Goal: Task Accomplishment & Management: Use online tool/utility

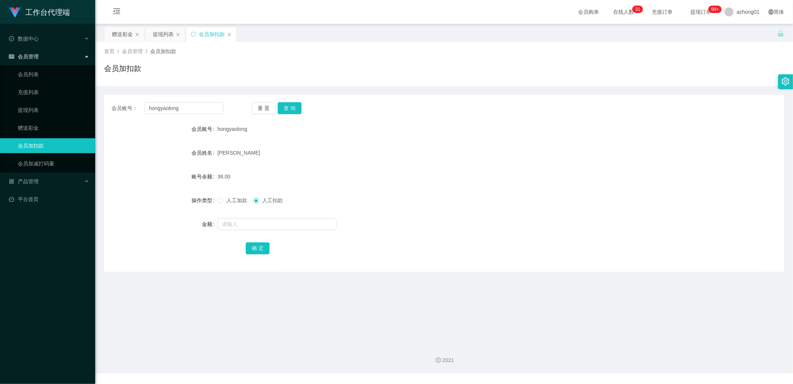
click at [204, 109] on input "hongyaolong" at bounding box center [184, 108] width 79 height 12
type input "vivianting5678"
click at [287, 107] on button "查 询" at bounding box center [290, 108] width 24 height 12
click at [239, 225] on input "text" at bounding box center [276, 224] width 119 height 12
click at [185, 109] on input "vivianting5678" at bounding box center [184, 108] width 79 height 12
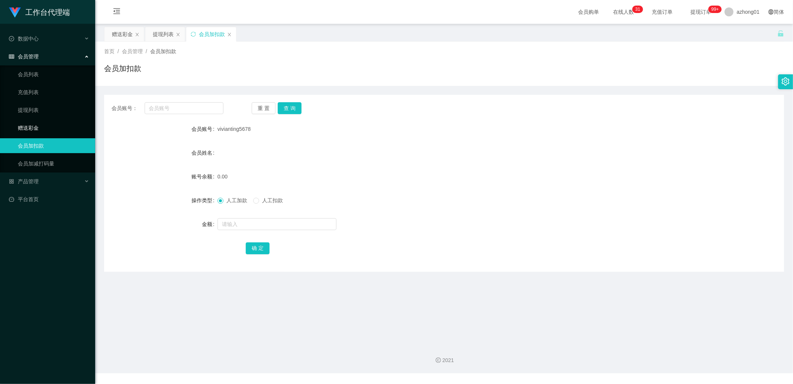
click at [45, 129] on link "赠送彩金" at bounding box center [53, 127] width 71 height 15
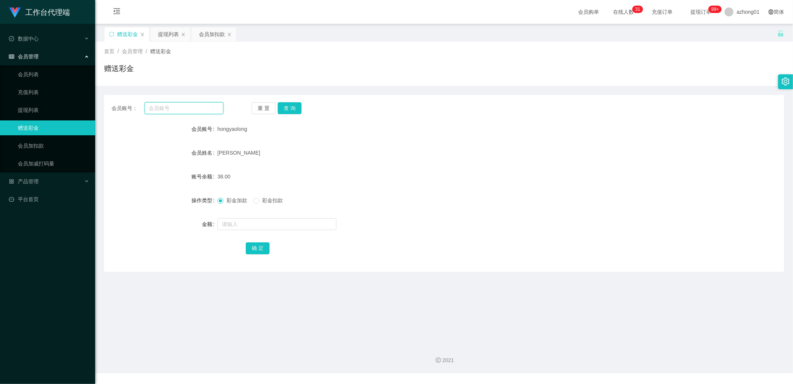
click at [207, 111] on input "text" at bounding box center [184, 108] width 79 height 12
paste input "vivianting5678"
type input "vivianting5678"
click at [295, 106] on button "查 询" at bounding box center [290, 108] width 24 height 12
click at [266, 222] on input "text" at bounding box center [276, 224] width 119 height 12
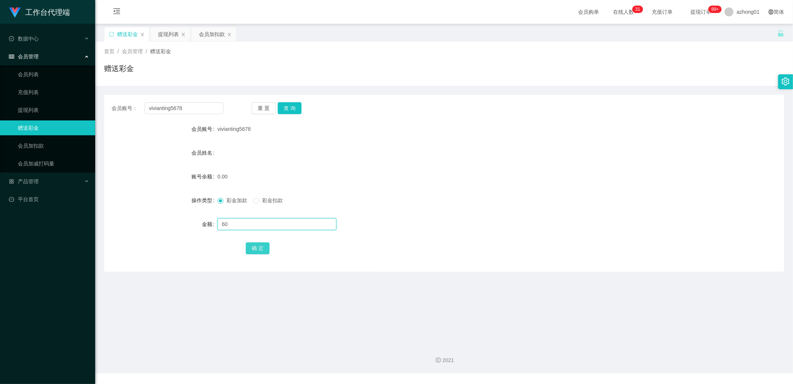
type input "60"
click at [263, 244] on button "确 定" at bounding box center [258, 248] width 24 height 12
click at [199, 101] on div "会员账号： vivianting5678 重 置 查 询 会员账号 vivianting5678 会员姓名 账号余额 60.00 操作类型 彩金加款 彩金扣款…" at bounding box center [444, 183] width 680 height 177
click at [196, 110] on input "vivianting5678" at bounding box center [184, 108] width 79 height 12
paste input "peterkslee"
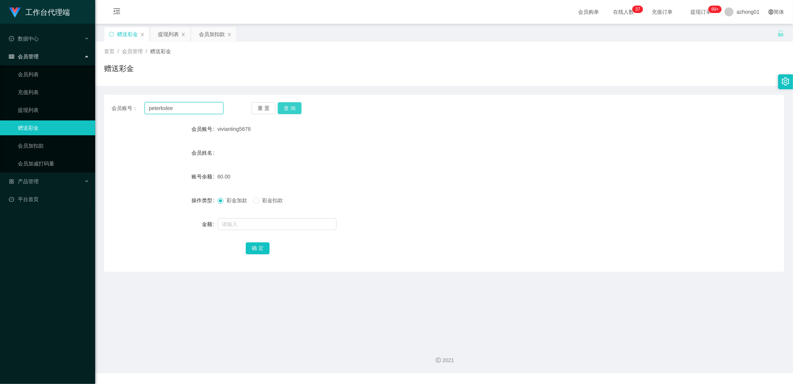
type input "peterkslee"
drag, startPoint x: 292, startPoint y: 109, endPoint x: 292, endPoint y: 113, distance: 4.1
click at [292, 109] on button "查 询" at bounding box center [290, 108] width 24 height 12
click at [235, 222] on input "text" at bounding box center [276, 224] width 119 height 12
type input "60"
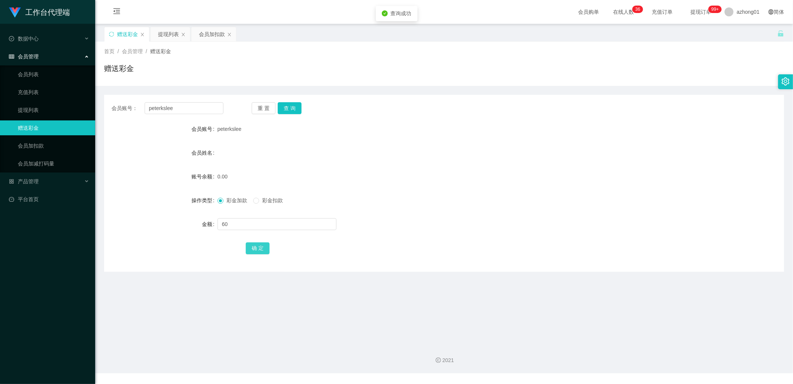
click at [253, 244] on button "确 定" at bounding box center [258, 248] width 24 height 12
drag, startPoint x: 54, startPoint y: 105, endPoint x: 77, endPoint y: 106, distance: 23.1
click at [54, 105] on link "提现列表" at bounding box center [53, 110] width 71 height 15
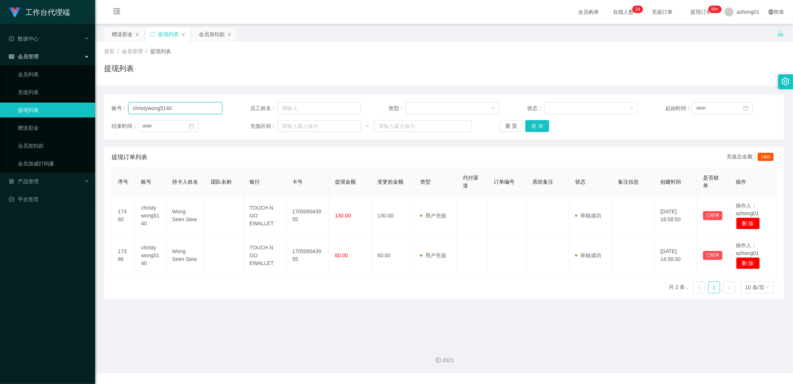
click at [205, 108] on input "christywong5140" at bounding box center [175, 108] width 94 height 12
paste input "peterkslee"
type input "peterkslee"
click at [542, 127] on button "查 询" at bounding box center [537, 126] width 24 height 12
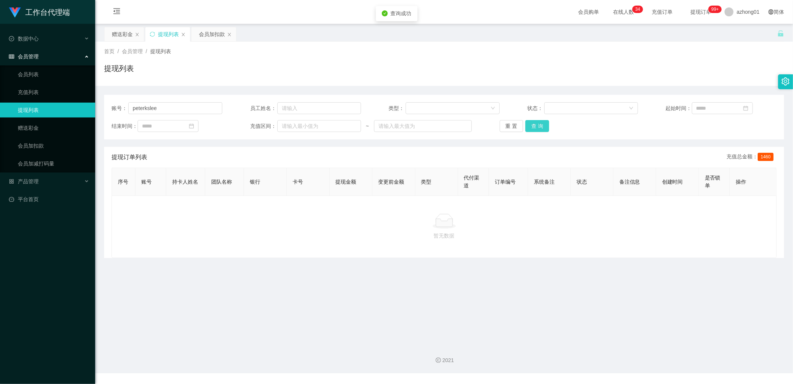
click at [542, 127] on button "查 询" at bounding box center [537, 126] width 24 height 12
click at [542, 127] on div "重 置 查 询" at bounding box center [555, 126] width 111 height 12
click at [542, 127] on button "查 询" at bounding box center [537, 126] width 24 height 12
click at [542, 127] on button "查 询" at bounding box center [541, 126] width 32 height 12
click at [179, 105] on input "peterkslee" at bounding box center [175, 108] width 94 height 12
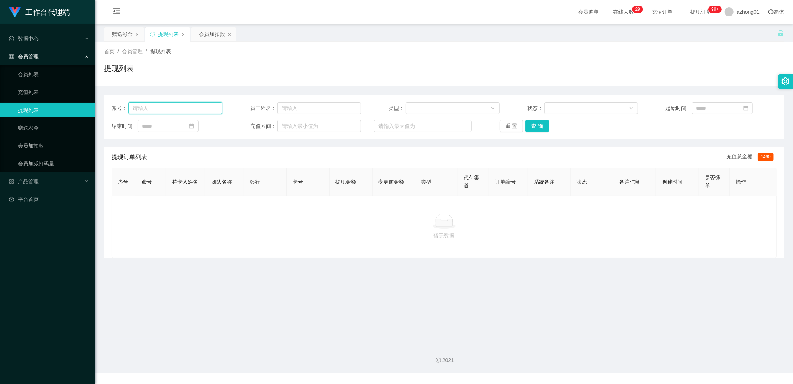
paste input "soocheng1214"
type input "soocheng1214"
click at [530, 122] on button "查 询" at bounding box center [537, 126] width 24 height 12
click at [536, 128] on button "查 询" at bounding box center [537, 126] width 24 height 12
click at [53, 124] on link "赠送彩金" at bounding box center [53, 127] width 71 height 15
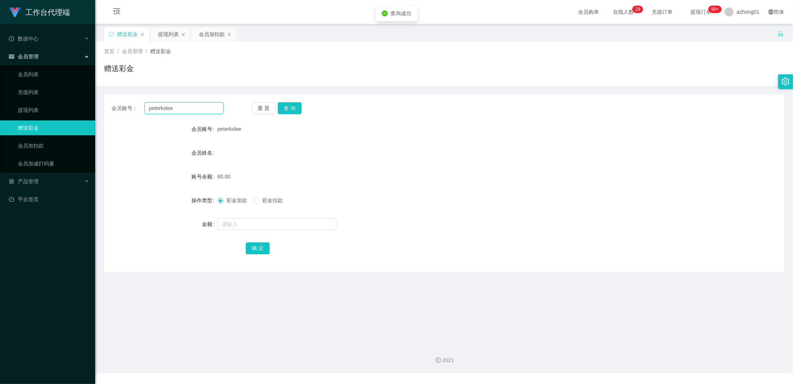
click at [197, 113] on input "peterkslee" at bounding box center [184, 108] width 79 height 12
paste input "soocheng1214"
type input "soocheng1214"
click at [285, 111] on button "查 询" at bounding box center [290, 108] width 24 height 12
click at [245, 225] on input "text" at bounding box center [276, 224] width 119 height 12
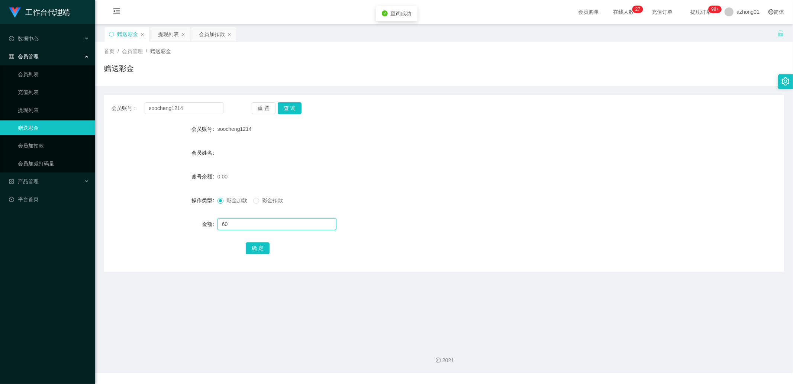
type input "60"
drag, startPoint x: 284, startPoint y: 105, endPoint x: 342, endPoint y: 216, distance: 124.9
click at [333, 201] on div "会员账号： soocheng1214 重 置 查 询 会员账号 soocheng1214 会员姓名 账号余额 0.00 操作类型 彩金加款 彩金扣款 金额 6…" at bounding box center [444, 183] width 680 height 177
click at [264, 248] on button "确 定" at bounding box center [258, 248] width 24 height 12
click at [188, 108] on input "soocheng1214" at bounding box center [184, 108] width 79 height 12
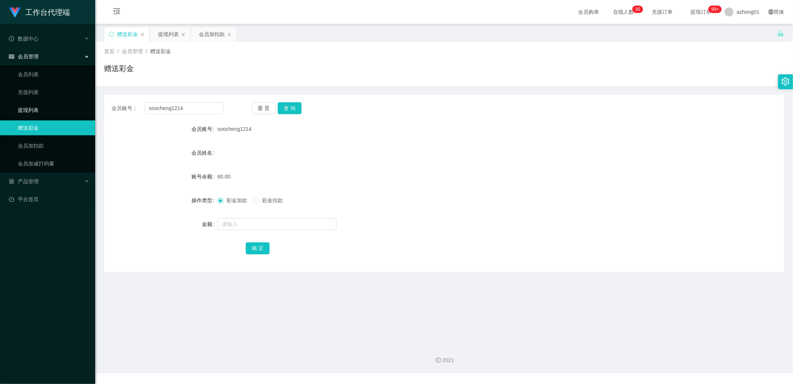
click at [43, 109] on link "提现列表" at bounding box center [53, 110] width 71 height 15
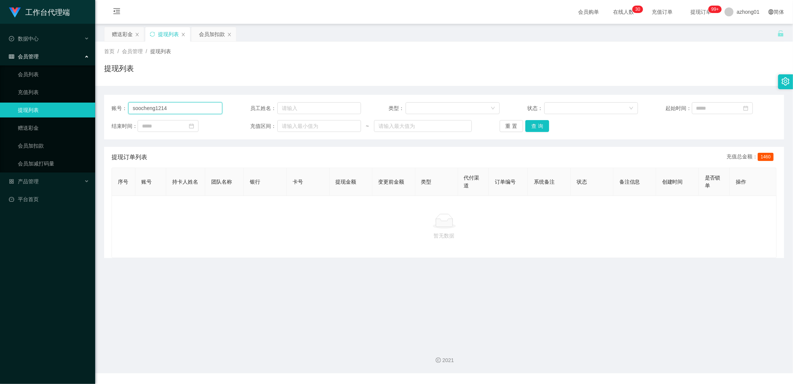
click at [174, 110] on input "soocheng1214" at bounding box center [175, 108] width 94 height 12
paste input "peterkslee"
type input "peterkslee"
drag, startPoint x: 538, startPoint y: 123, endPoint x: 705, endPoint y: 191, distance: 180.9
click at [539, 123] on button "查 询" at bounding box center [537, 126] width 24 height 12
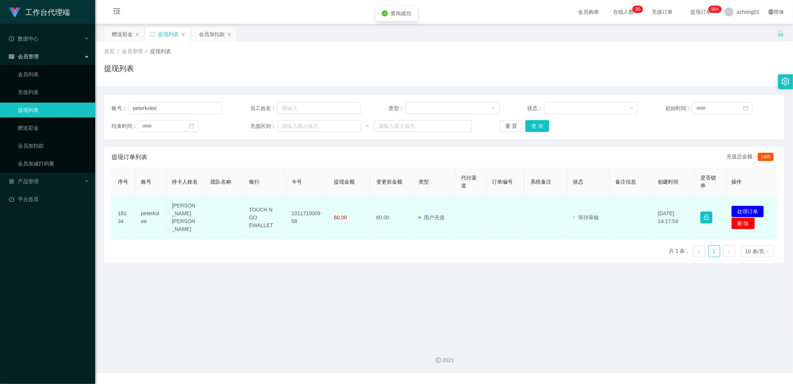
click at [729, 199] on td "发起代付 处理订单 删 除" at bounding box center [750, 217] width 51 height 43
click at [735, 206] on button "处理订单" at bounding box center [747, 212] width 33 height 12
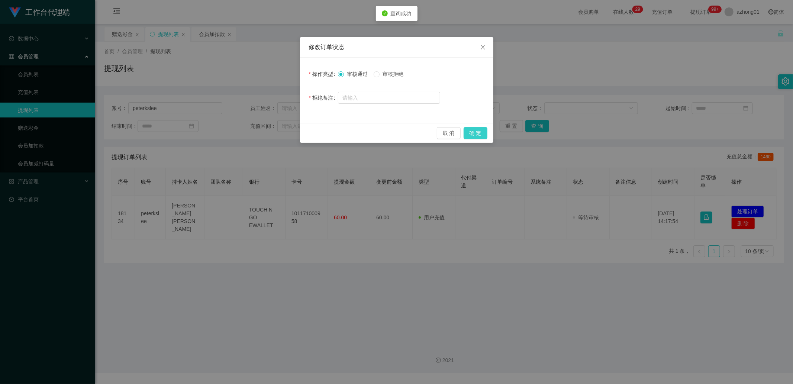
click at [474, 131] on button "确 定" at bounding box center [476, 133] width 24 height 12
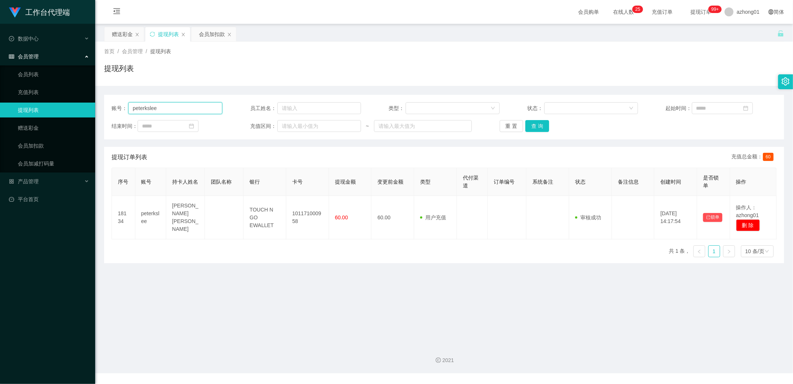
click at [188, 109] on input "peterkslee" at bounding box center [175, 108] width 94 height 12
paste input "soocheng1214"
type input "soocheng1214"
click at [541, 130] on button "查 询" at bounding box center [537, 126] width 24 height 12
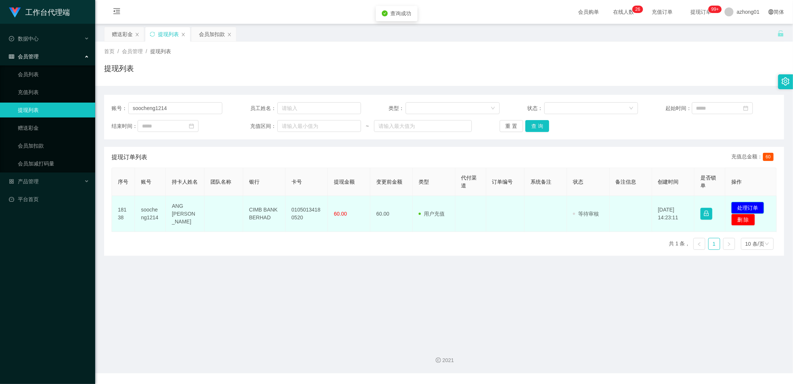
click at [741, 203] on button "处理订单" at bounding box center [747, 208] width 33 height 12
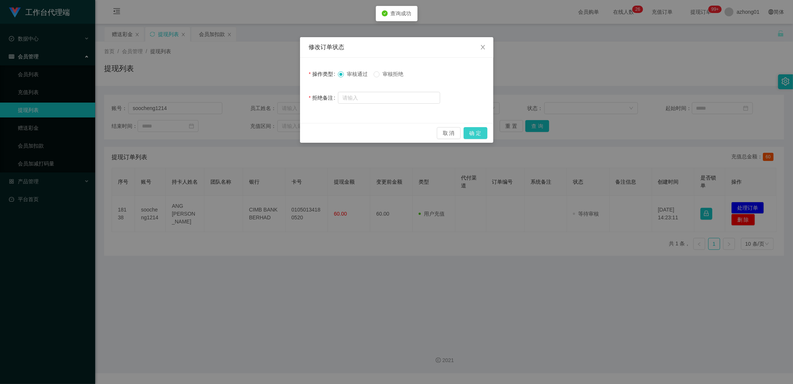
click at [483, 131] on button "确 定" at bounding box center [476, 133] width 24 height 12
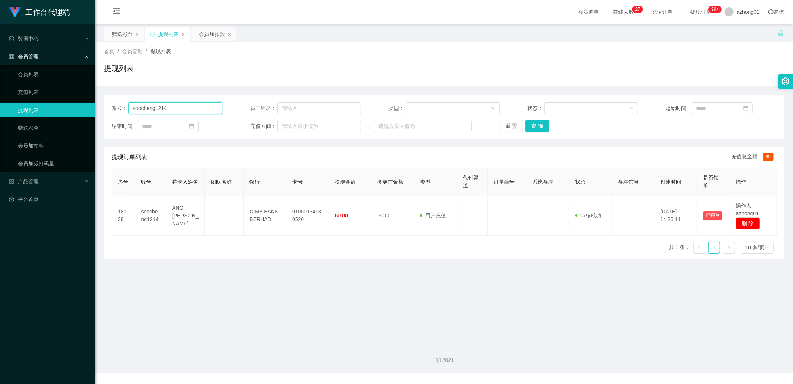
click at [190, 111] on input "soocheng1214" at bounding box center [175, 108] width 94 height 12
paste input "vivianting5678"
type input "vivianting5678"
click at [541, 126] on button "查 询" at bounding box center [537, 126] width 24 height 12
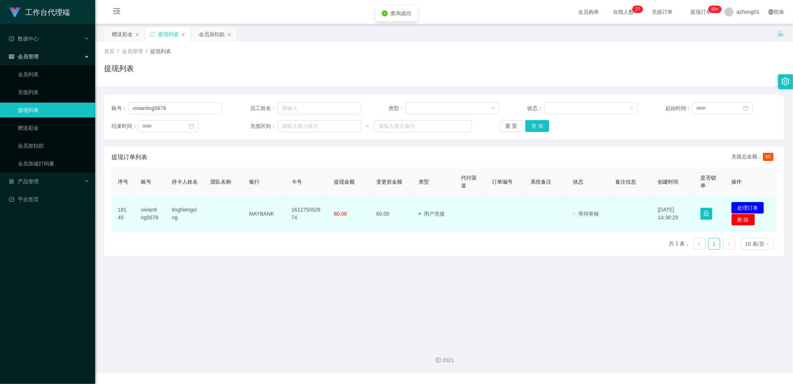
click at [744, 206] on button "处理订单" at bounding box center [747, 208] width 33 height 12
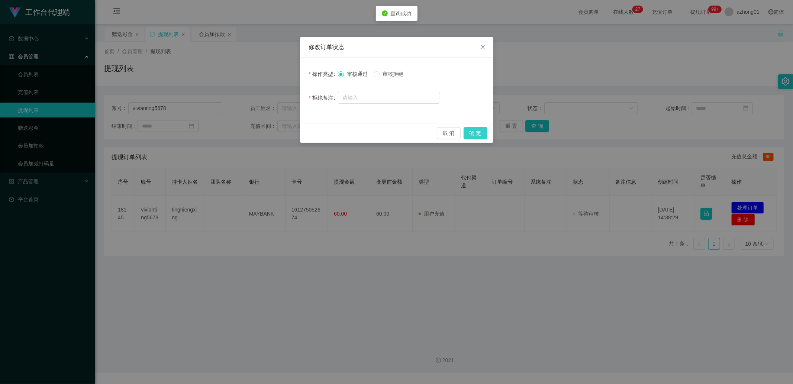
click at [482, 136] on button "确 定" at bounding box center [476, 133] width 24 height 12
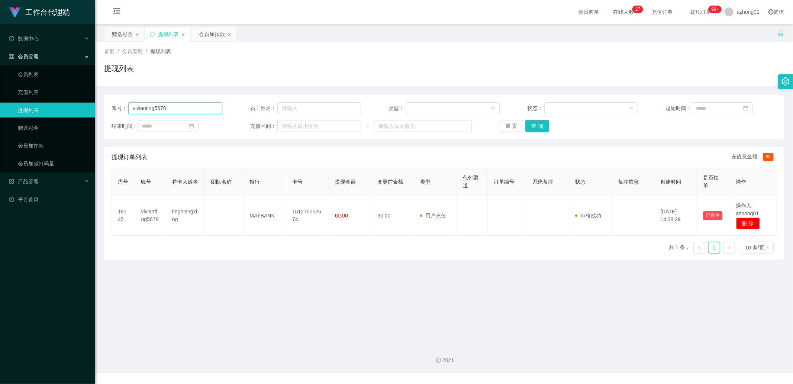
click at [193, 112] on input "vivianting5678" at bounding box center [175, 108] width 94 height 12
paste input "0174562522"
type input "0174562522"
drag, startPoint x: 542, startPoint y: 127, endPoint x: 551, endPoint y: 130, distance: 9.8
click at [542, 127] on button "查 询" at bounding box center [537, 126] width 24 height 12
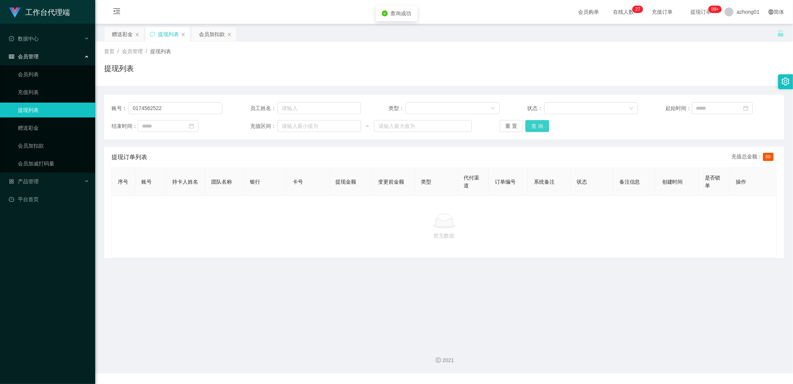
click at [530, 127] on button "查 询" at bounding box center [537, 126] width 24 height 12
click at [177, 106] on input "0174562522" at bounding box center [175, 108] width 94 height 12
drag, startPoint x: 530, startPoint y: 123, endPoint x: 573, endPoint y: 130, distance: 43.7
click at [530, 123] on button "查 询" at bounding box center [537, 126] width 24 height 12
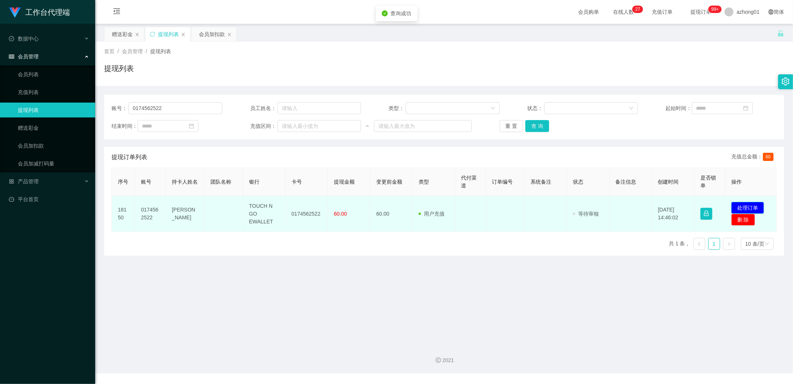
click at [745, 211] on button "处理订单" at bounding box center [747, 208] width 33 height 12
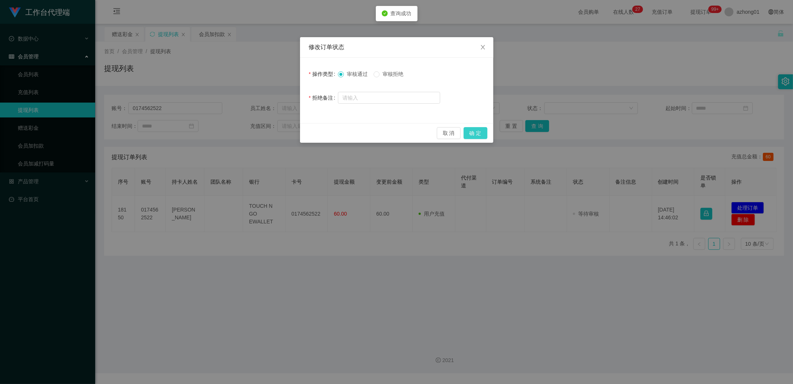
drag, startPoint x: 476, startPoint y: 129, endPoint x: 485, endPoint y: 121, distance: 12.7
click at [475, 129] on button "确 定" at bounding box center [476, 133] width 24 height 12
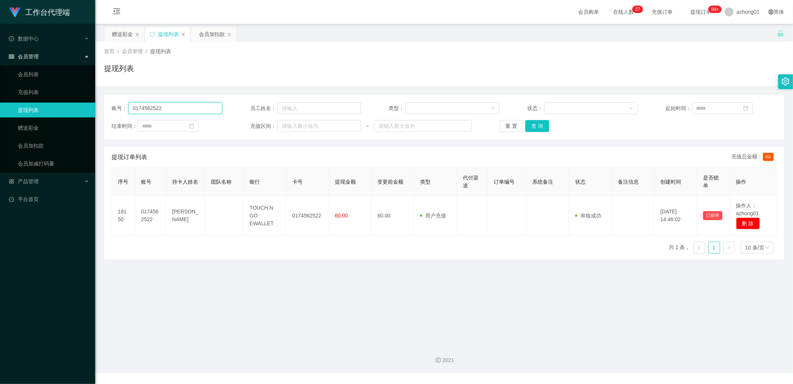
click at [177, 105] on input "0174562522" at bounding box center [175, 108] width 94 height 12
click at [61, 120] on link "赠送彩金" at bounding box center [53, 127] width 71 height 15
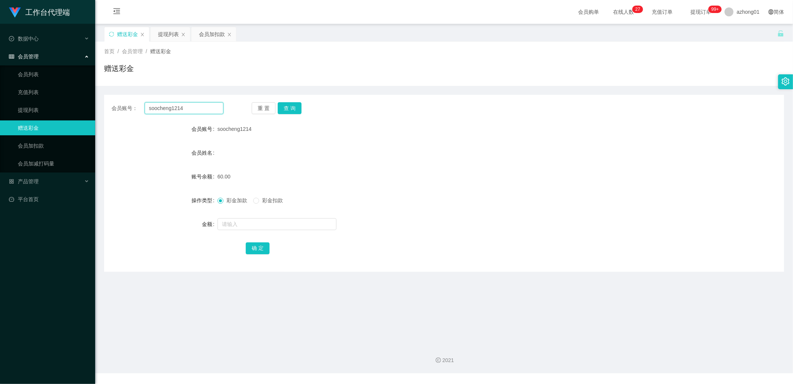
click at [190, 108] on input "soocheng1214" at bounding box center [184, 108] width 79 height 12
paste input "Laicai1127"
type input "Laicai1127"
click at [292, 106] on button "查 询" at bounding box center [290, 108] width 24 height 12
click at [264, 229] on input "text" at bounding box center [276, 224] width 119 height 12
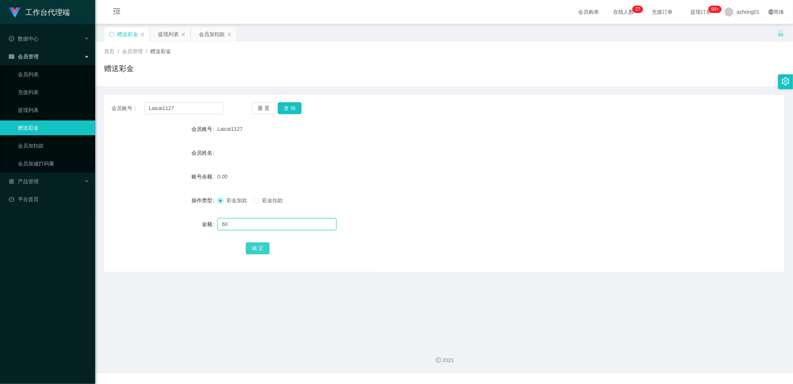
type input "60"
click at [254, 243] on button "确 定" at bounding box center [258, 248] width 24 height 12
click at [192, 110] on input "Laicai1127" at bounding box center [184, 108] width 79 height 12
paste input "Lovemyfamili1314"
type input "Lovemyfamili1314"
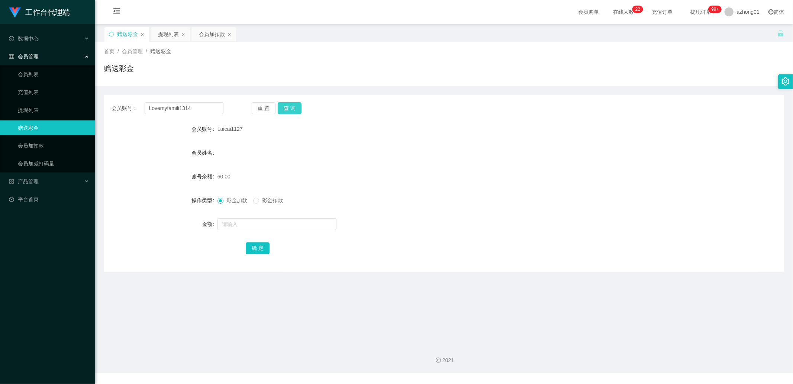
click at [290, 113] on button "查 询" at bounding box center [290, 108] width 24 height 12
click at [294, 107] on button "查 询" at bounding box center [290, 108] width 24 height 12
click at [212, 111] on input "Lovemyfamili1314" at bounding box center [184, 108] width 79 height 12
paste input "Lovemyfamili1314"
type input "Lovemyfamili1314"
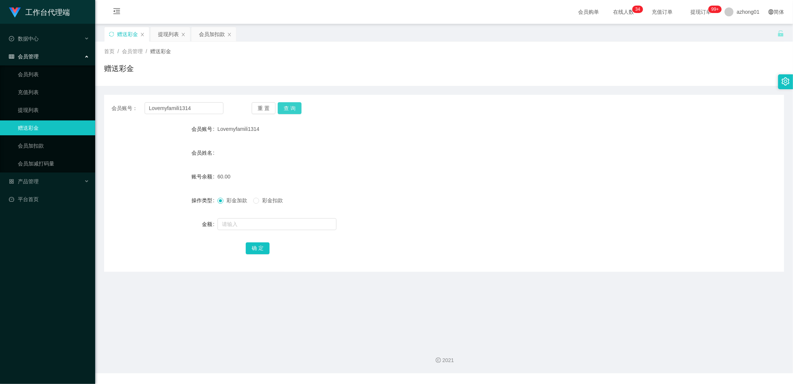
click at [290, 109] on button "查 询" at bounding box center [290, 108] width 24 height 12
drag, startPoint x: 205, startPoint y: 101, endPoint x: 206, endPoint y: 109, distance: 7.5
click at [205, 101] on div "会员账号： Lovemyfamili1314 重 置 查 询 会员账号 Lovemyfamili1314 会员姓名 账号余额 60.00 操作类型 彩金加款 …" at bounding box center [444, 183] width 680 height 177
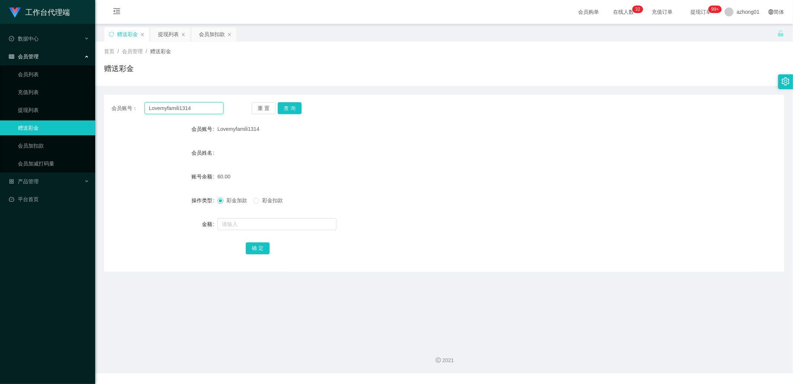
click at [206, 109] on input "Lovemyfamili1314" at bounding box center [184, 108] width 79 height 12
paste input "0189813237"
type input "0189813237"
click at [290, 106] on button "查 询" at bounding box center [290, 108] width 24 height 12
click at [39, 113] on link "提现列表" at bounding box center [53, 110] width 71 height 15
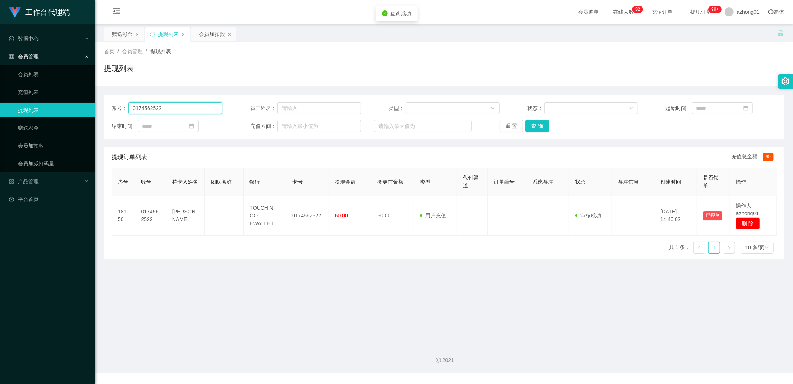
click at [176, 108] on input "0174562522" at bounding box center [175, 108] width 94 height 12
paste input "0189813237"
type input "0189813237"
click at [539, 130] on button "查 询" at bounding box center [537, 126] width 24 height 12
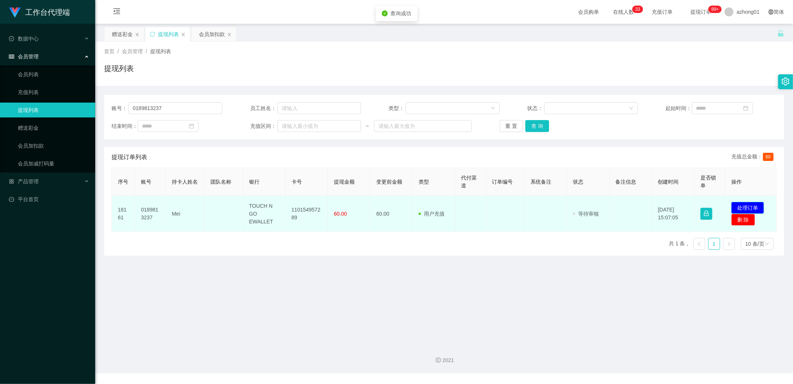
click at [749, 204] on button "处理订单" at bounding box center [747, 208] width 33 height 12
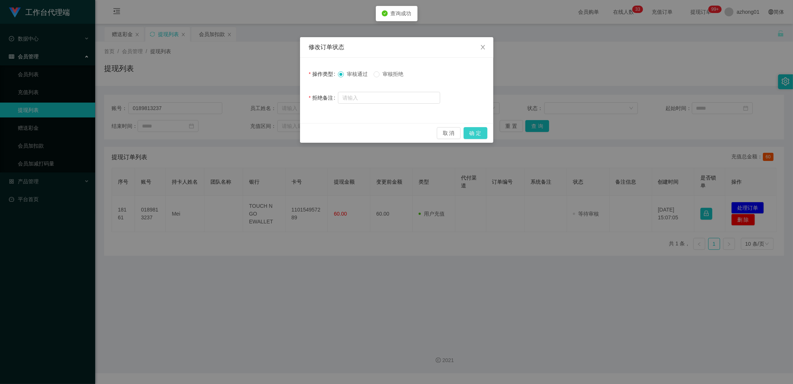
click at [477, 132] on button "确 定" at bounding box center [476, 133] width 24 height 12
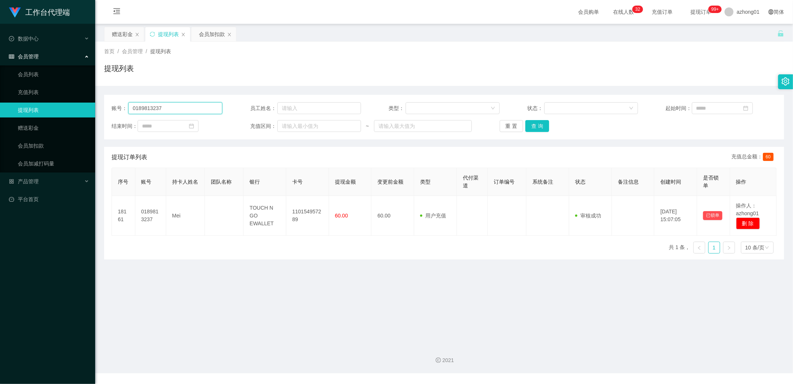
click at [170, 109] on input "0189813237" at bounding box center [175, 108] width 94 height 12
paste input "0189813237"
type input "0189813237"
click at [50, 125] on link "赠送彩金" at bounding box center [53, 127] width 71 height 15
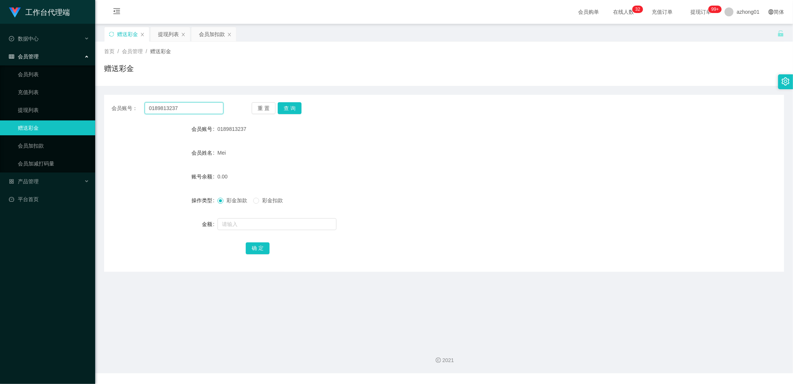
click at [191, 106] on input "0189813237" at bounding box center [184, 108] width 79 height 12
paste input "0189813237"
type input "0189813237"
click at [294, 108] on button "查 询" at bounding box center [290, 108] width 24 height 12
click at [242, 219] on input "text" at bounding box center [276, 224] width 119 height 12
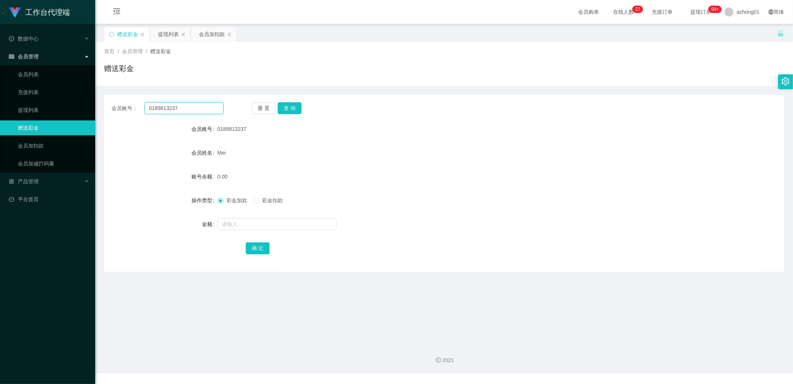
click at [202, 106] on input "0189813237" at bounding box center [184, 108] width 79 height 12
paste input "chye chia wei"
type input "chye chia wei"
click at [194, 107] on input "text" at bounding box center [184, 108] width 79 height 12
paste input "Weiweichye"
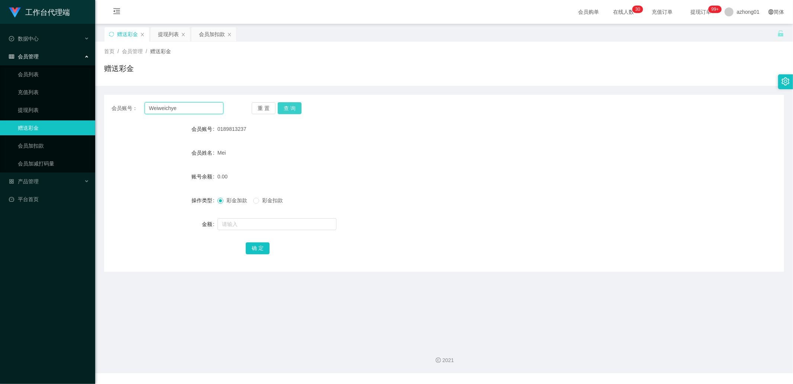
type input "Weiweichye"
click at [287, 112] on button "查 询" at bounding box center [290, 108] width 24 height 12
click at [29, 113] on link "提现列表" at bounding box center [53, 110] width 71 height 15
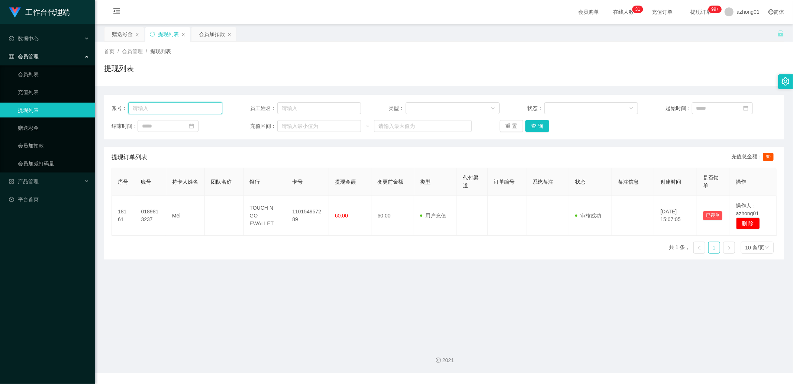
click at [186, 112] on input "text" at bounding box center [175, 108] width 94 height 12
paste input "Weiweichye"
type input "Weiweichye"
drag, startPoint x: 545, startPoint y: 126, endPoint x: 563, endPoint y: 131, distance: 18.3
click at [545, 126] on button "查 询" at bounding box center [537, 126] width 24 height 12
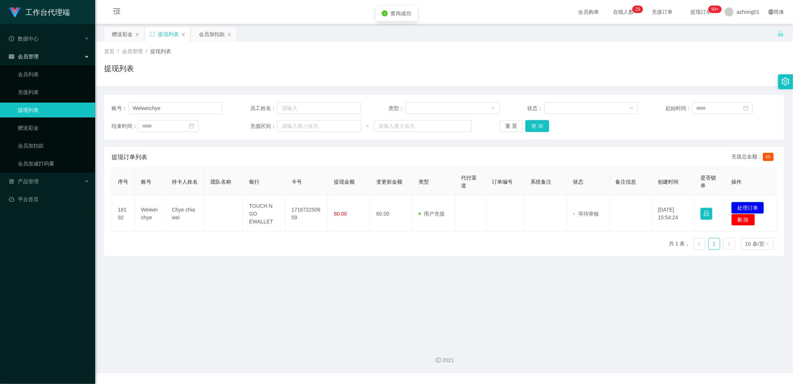
drag, startPoint x: 754, startPoint y: 209, endPoint x: 739, endPoint y: 210, distance: 14.9
click at [751, 209] on button "处理订单" at bounding box center [747, 208] width 33 height 12
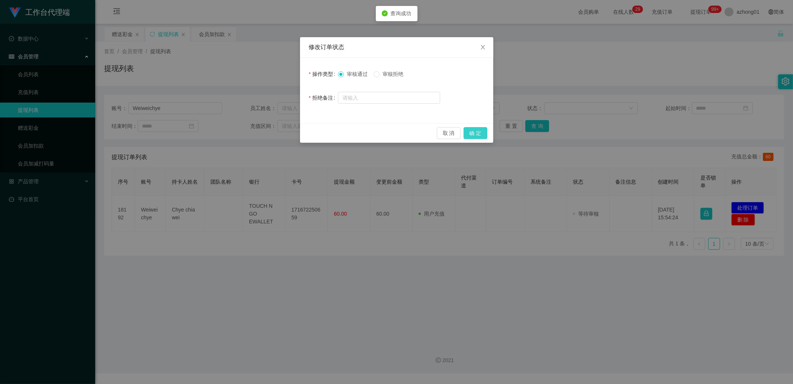
drag, startPoint x: 480, startPoint y: 136, endPoint x: 486, endPoint y: 135, distance: 6.9
click at [480, 136] on button "确 定" at bounding box center [476, 133] width 24 height 12
